Goal: Task Accomplishment & Management: Complete application form

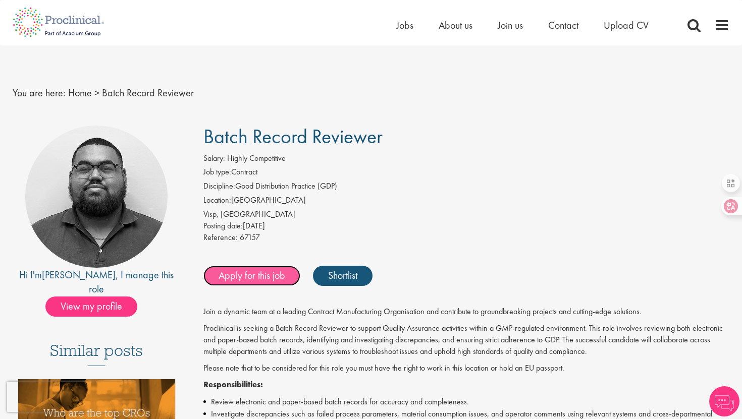
click at [260, 275] on link "Apply for this job" at bounding box center [251, 276] width 97 height 20
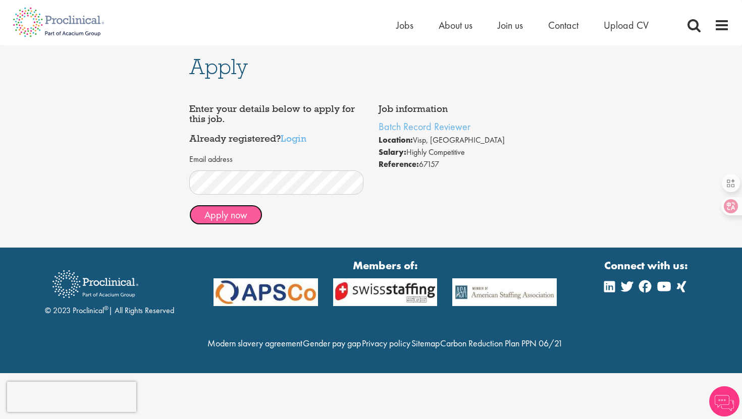
click at [231, 217] on button "Apply now" at bounding box center [225, 215] width 73 height 20
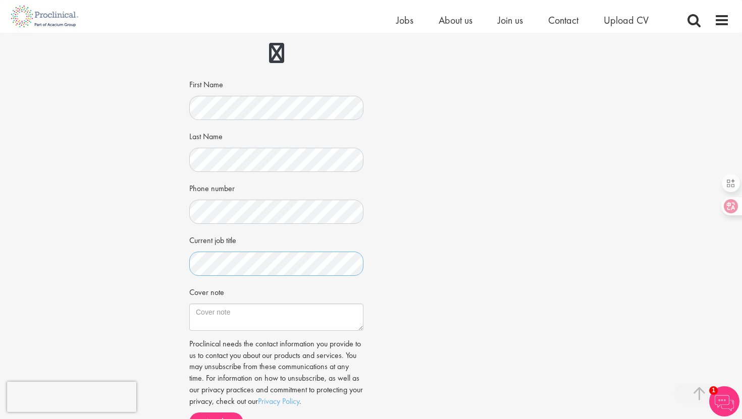
scroll to position [130, 0]
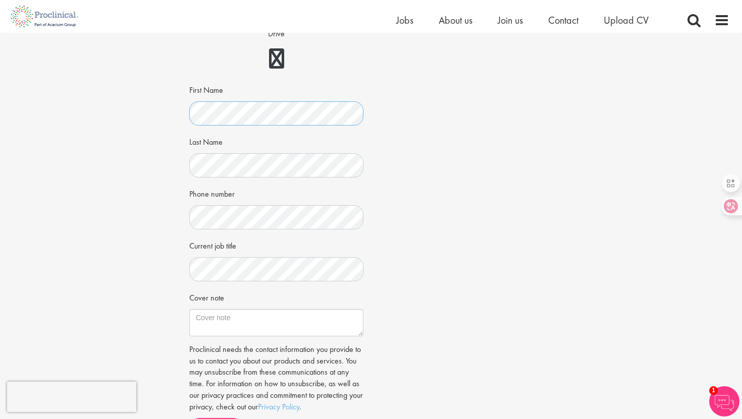
click at [177, 114] on div "Apply Job information Batch Record Reviewer Location: [GEOGRAPHIC_DATA], [GEOGR…" at bounding box center [370, 182] width 757 height 559
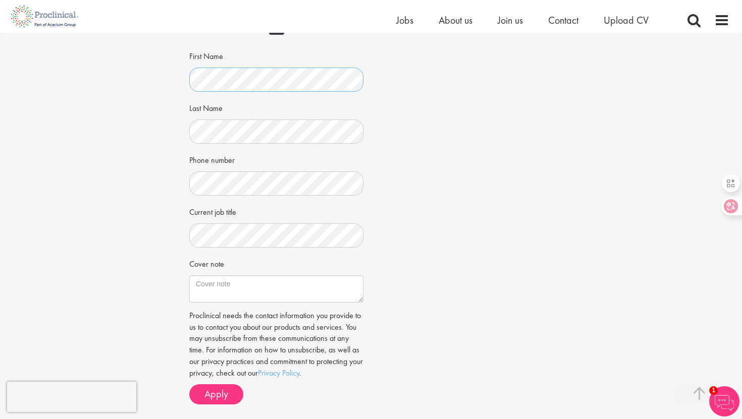
scroll to position [184, 0]
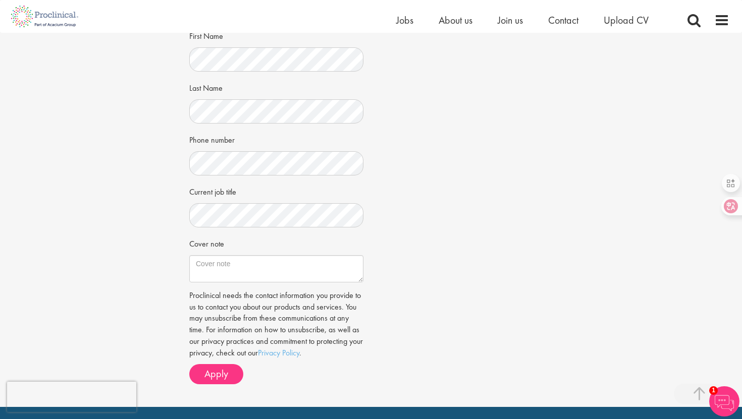
click at [245, 194] on div "Current job title" at bounding box center [276, 205] width 174 height 44
click at [233, 263] on textarea "Cover note" at bounding box center [276, 268] width 174 height 27
click at [263, 312] on p "Proclinical needs the contact information you provide to us to contact you abou…" at bounding box center [276, 324] width 174 height 69
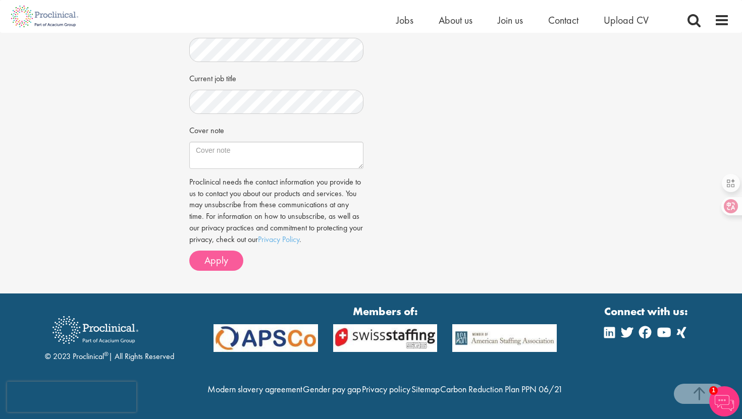
scroll to position [320, 0]
click at [209, 254] on span "Apply" at bounding box center [216, 260] width 24 height 13
